Goal: Check status: Check status

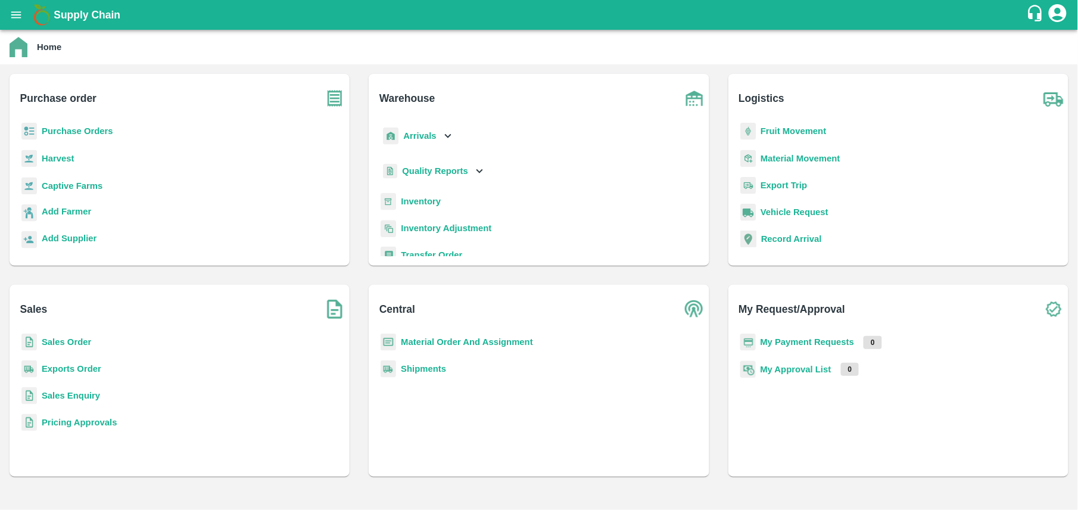
click at [101, 347] on div "Sales Order" at bounding box center [179, 347] width 321 height 27
click at [91, 344] on b "Sales Order" at bounding box center [66, 342] width 49 height 10
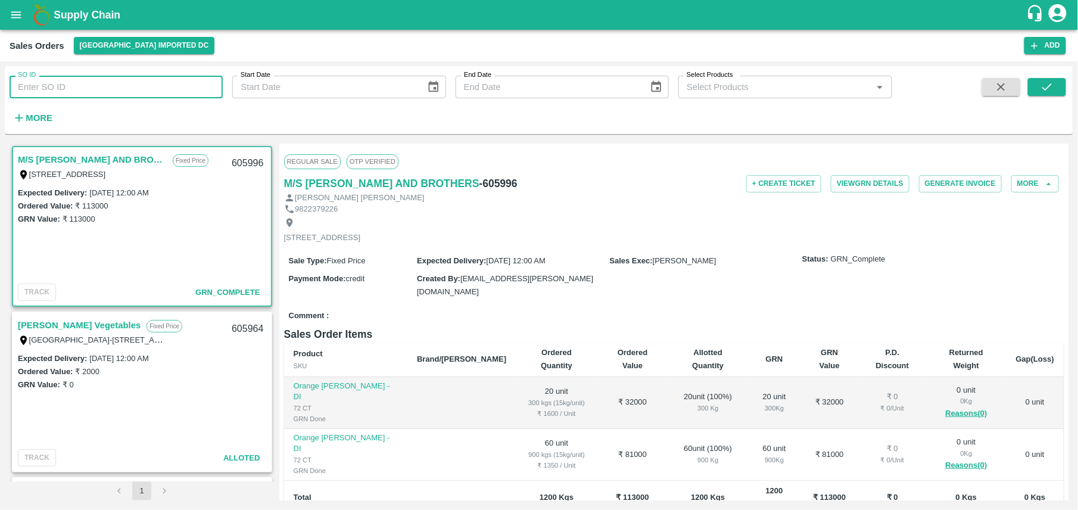
click at [175, 93] on input "SO ID" at bounding box center [116, 87] width 213 height 23
paste input "605265"
type input "605265"
click at [1043, 81] on icon "submit" at bounding box center [1047, 86] width 13 height 13
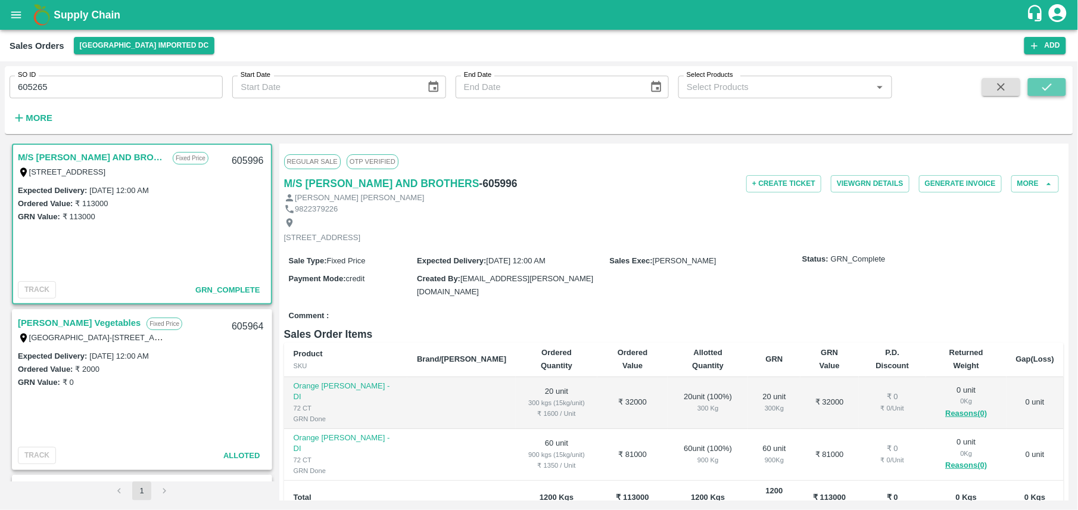
click at [1047, 94] on button "submit" at bounding box center [1047, 87] width 38 height 18
click at [129, 89] on input "605265" at bounding box center [116, 87] width 213 height 23
click at [1058, 88] on button "submit" at bounding box center [1047, 87] width 38 height 18
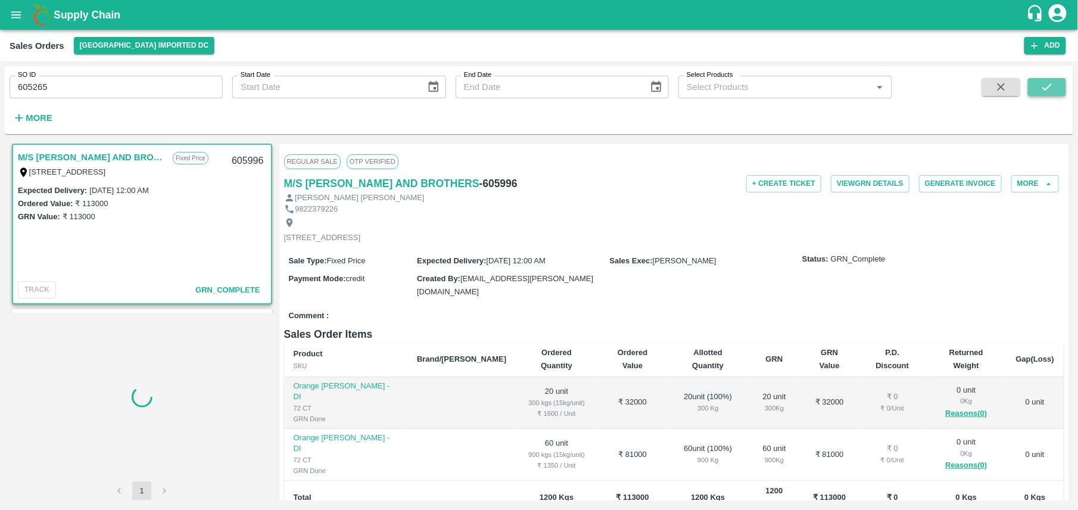
click at [1058, 88] on button "submit" at bounding box center [1047, 87] width 38 height 18
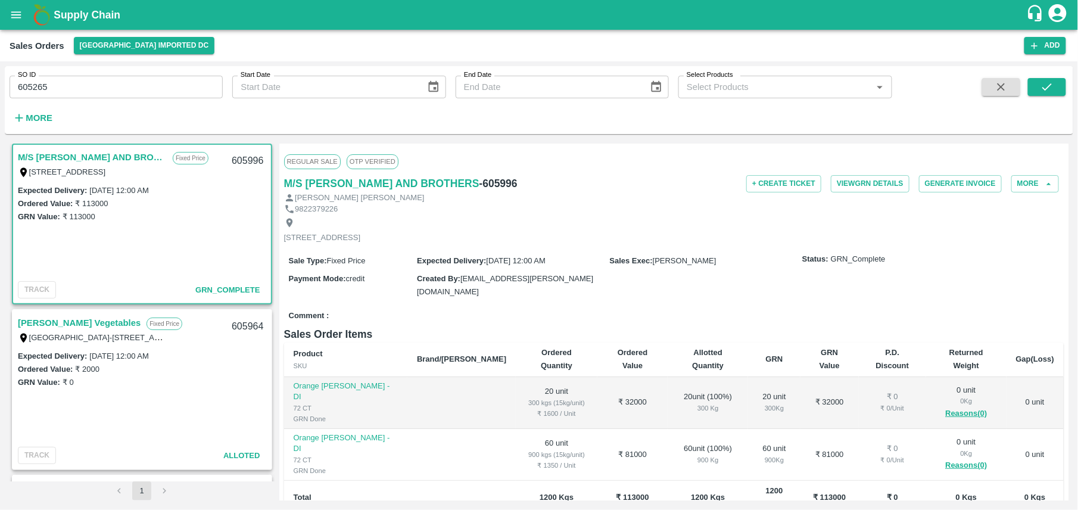
drag, startPoint x: 275, startPoint y: 191, endPoint x: 225, endPoint y: 387, distance: 201.6
click at [225, 387] on div "M/S [PERSON_NAME] AND BROTHERS Fixed Price [STREET_ADDRESS] 605996 Expected Del…" at bounding box center [539, 322] width 1059 height 357
click at [148, 86] on input "605265" at bounding box center [116, 87] width 213 height 23
click at [147, 41] on button "[GEOGRAPHIC_DATA] Imported DC" at bounding box center [144, 45] width 141 height 17
click at [116, 95] on li "Tembhurni PH" at bounding box center [151, 90] width 164 height 20
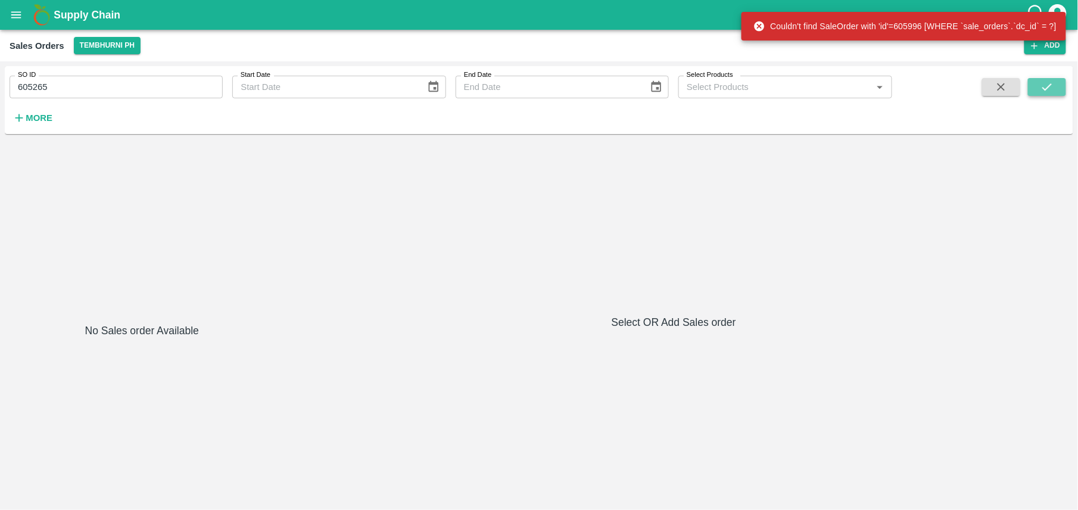
click at [1044, 81] on icon "submit" at bounding box center [1047, 86] width 13 height 13
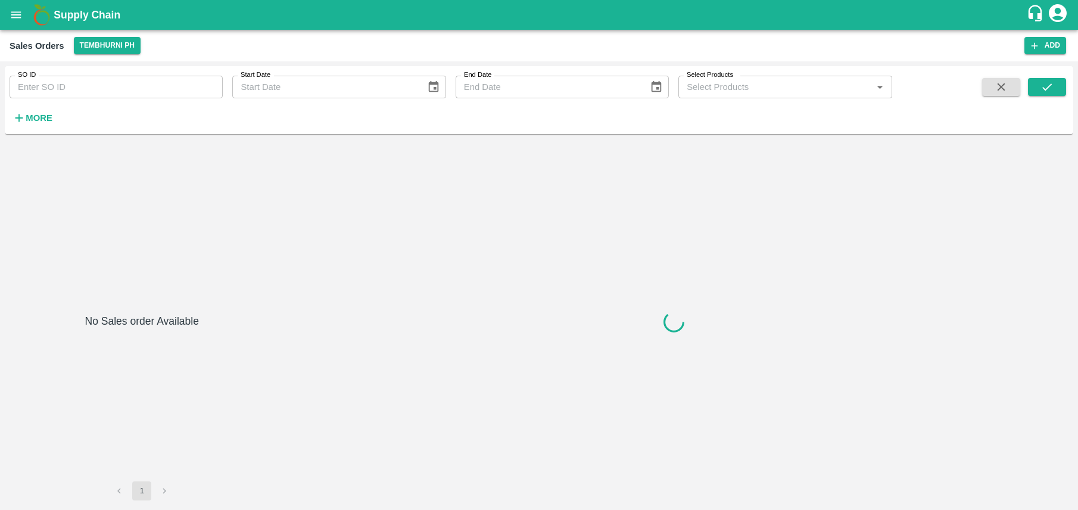
type input "605265"
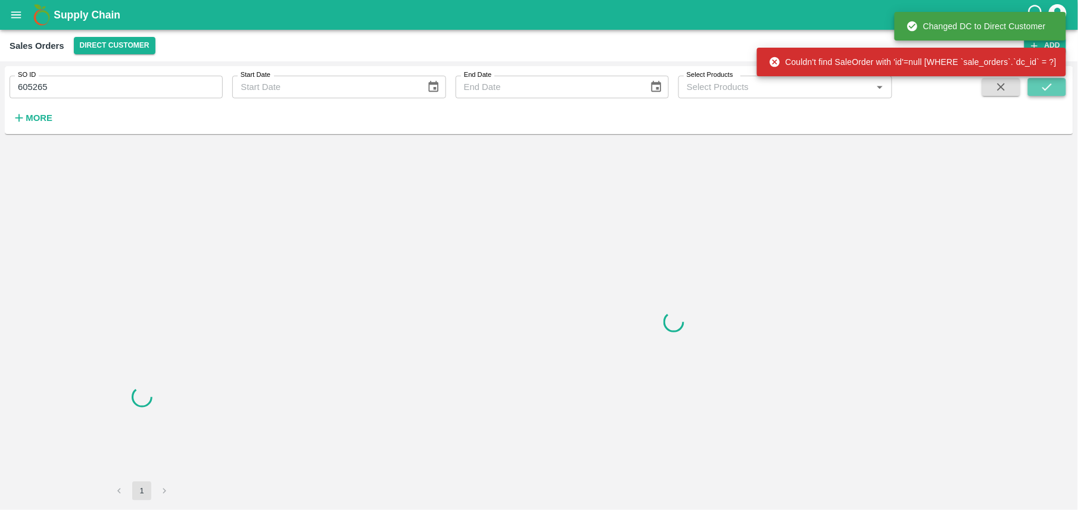
click at [1046, 93] on icon "submit" at bounding box center [1047, 86] width 13 height 13
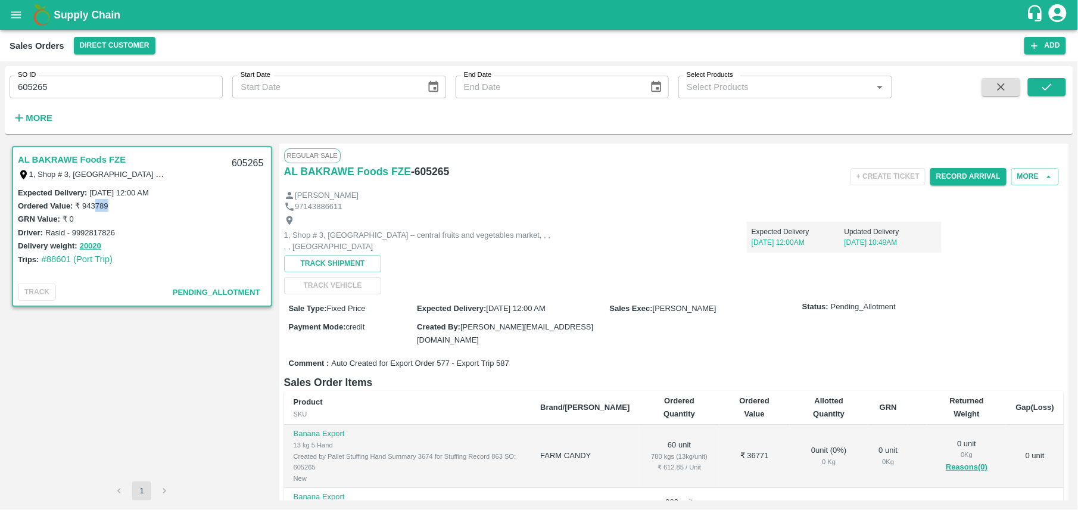
drag, startPoint x: 96, startPoint y: 199, endPoint x: 162, endPoint y: 204, distance: 66.3
click at [162, 204] on div "Ordered Value: ₹ 943789" at bounding box center [142, 205] width 248 height 13
